Goal: Information Seeking & Learning: Learn about a topic

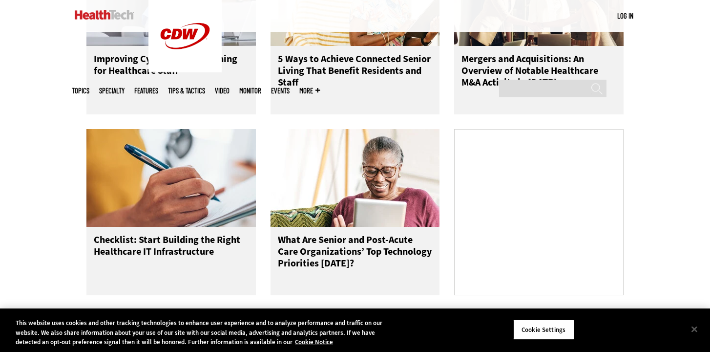
scroll to position [561, 0]
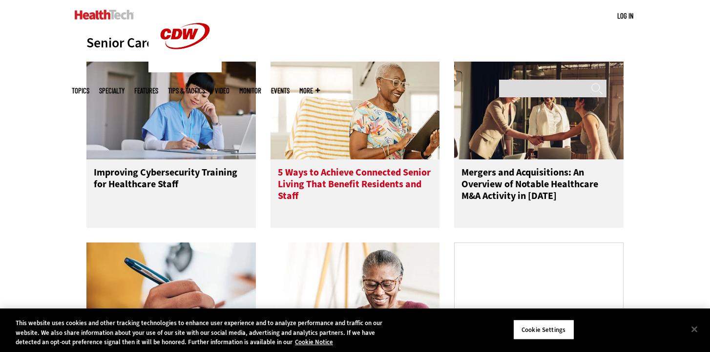
click at [411, 176] on h3 "5 Ways to Achieve Connected Senior Living That Benefit Residents and Staff" at bounding box center [355, 186] width 155 height 39
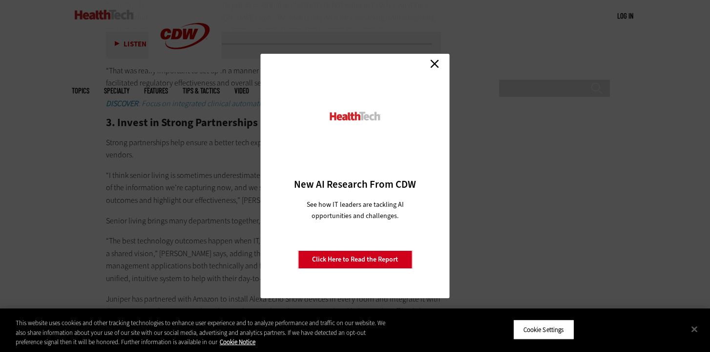
scroll to position [1713, 0]
click at [438, 57] on link "Close" at bounding box center [434, 63] width 15 height 15
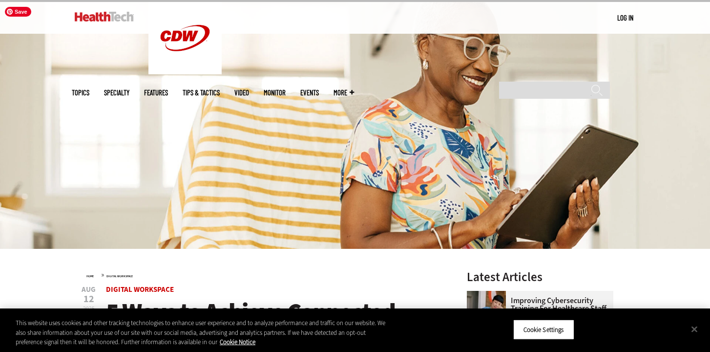
scroll to position [0, 0]
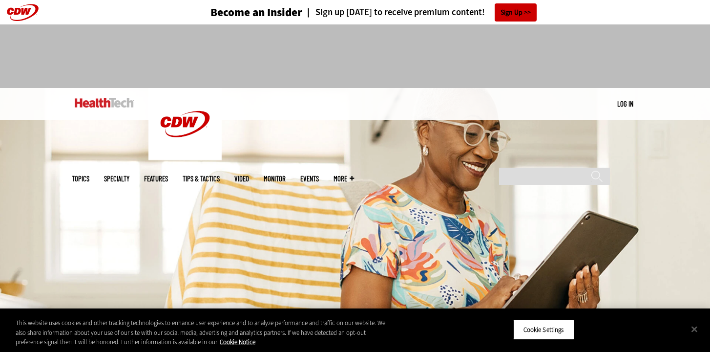
click at [112, 98] on img at bounding box center [104, 103] width 59 height 10
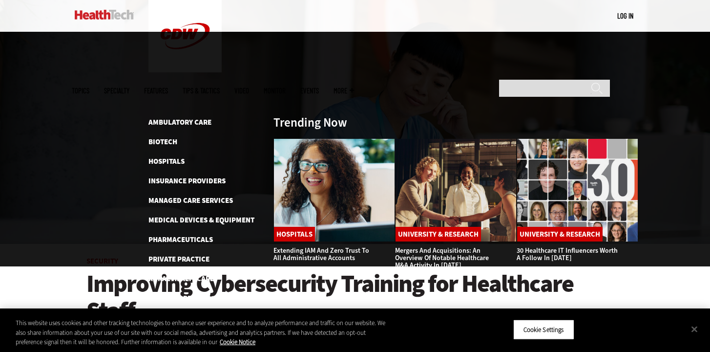
scroll to position [92, 0]
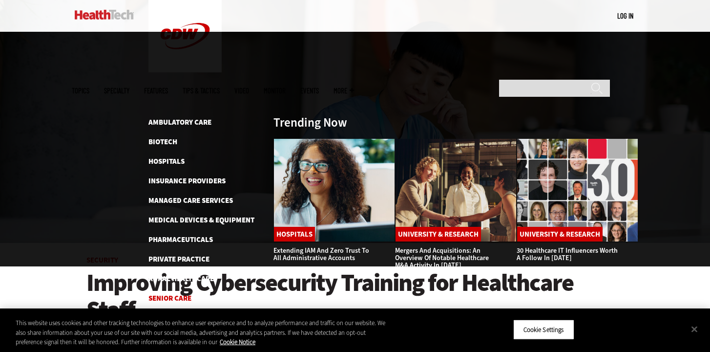
click at [189, 293] on link "Senior Care" at bounding box center [170, 298] width 43 height 10
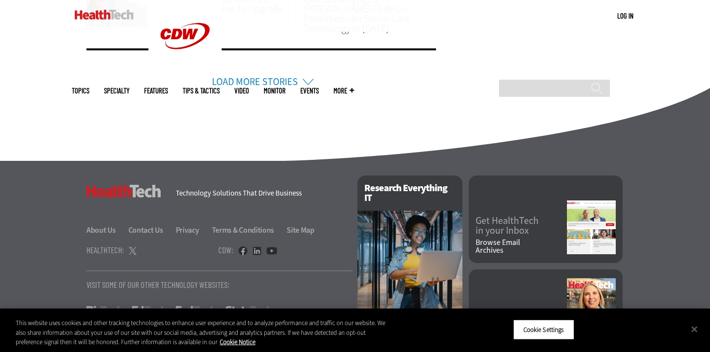
scroll to position [755, 0]
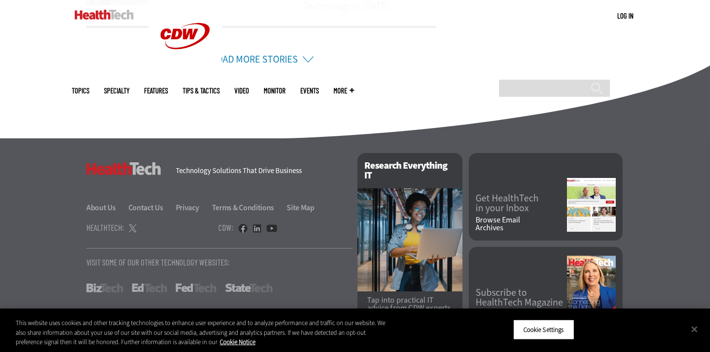
click at [508, 216] on link "Browse Email Archives" at bounding box center [521, 224] width 91 height 16
